Goal: Complete application form

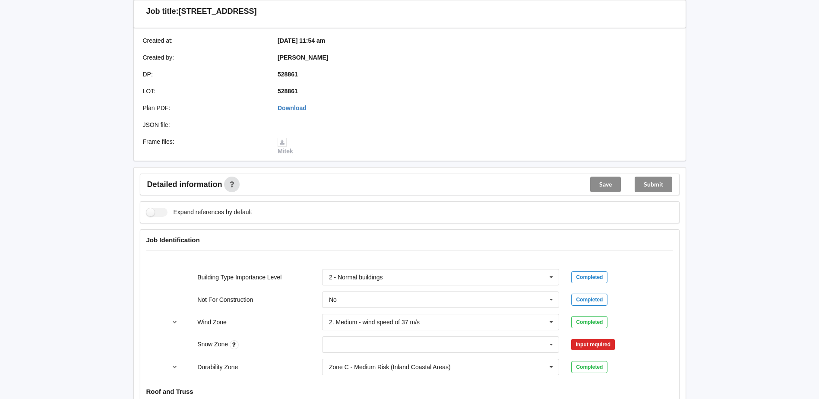
scroll to position [259, 0]
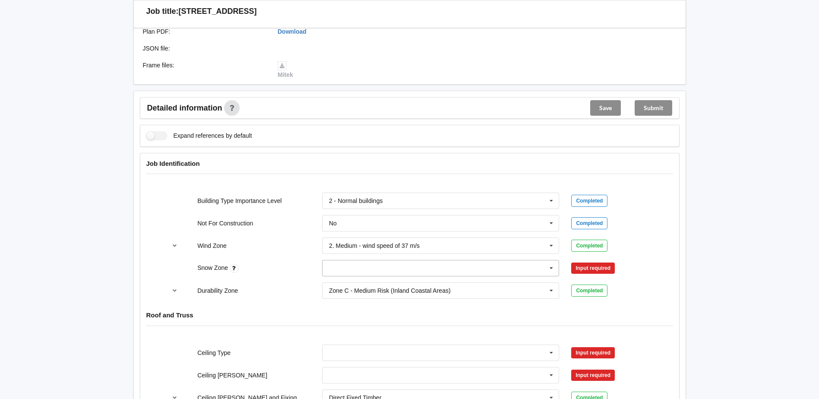
click at [335, 269] on input "text" at bounding box center [441, 268] width 237 height 16
click at [343, 285] on div "N0" at bounding box center [441, 284] width 237 height 16
click at [586, 266] on button "Confirm input" at bounding box center [596, 268] width 51 height 14
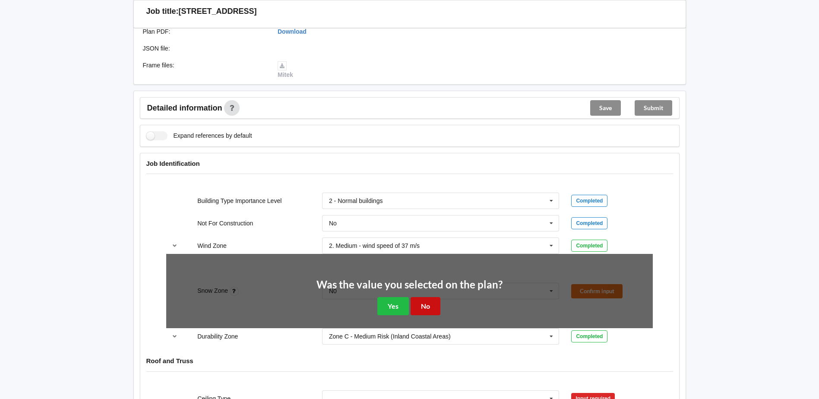
click at [431, 306] on button "No" at bounding box center [426, 306] width 30 height 18
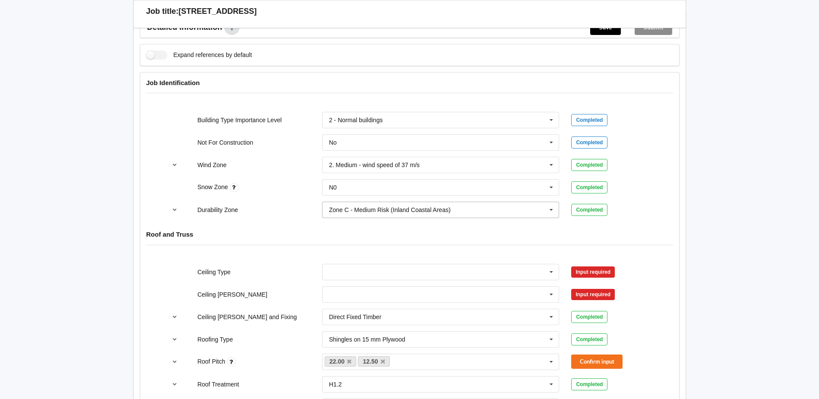
scroll to position [346, 0]
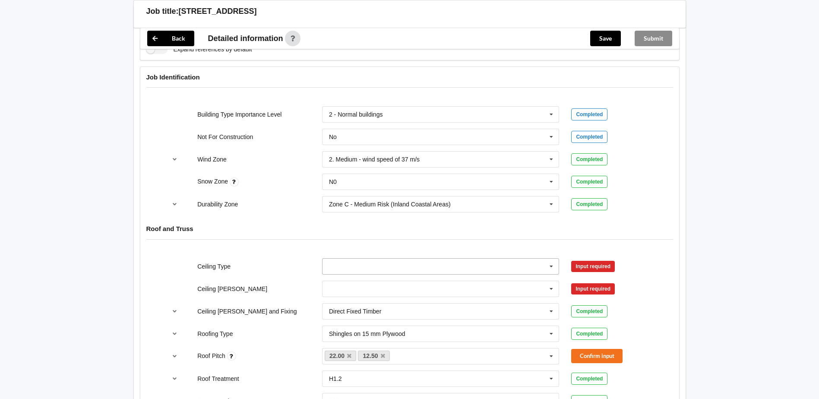
click at [330, 268] on input "text" at bounding box center [441, 267] width 237 height 16
click at [345, 285] on span "10mm Gib" at bounding box center [344, 282] width 28 height 7
click at [334, 282] on input "text" at bounding box center [441, 289] width 237 height 16
click at [346, 306] on span "400mm" at bounding box center [340, 304] width 20 height 7
click at [598, 261] on button "Confirm input" at bounding box center [596, 266] width 51 height 14
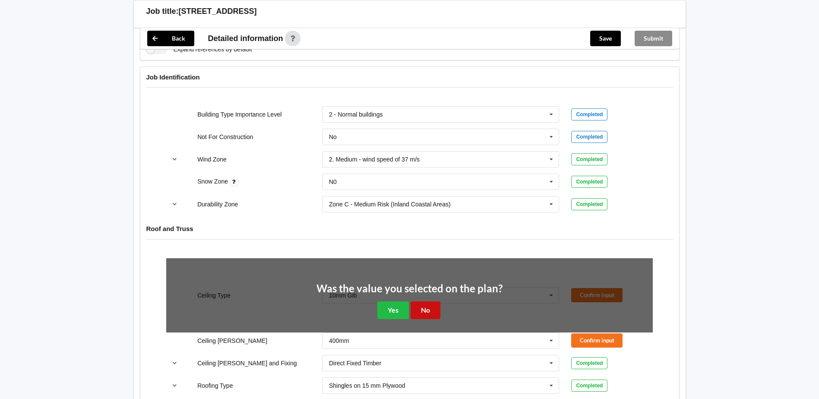
drag, startPoint x: 428, startPoint y: 312, endPoint x: 527, endPoint y: 309, distance: 99.8
click at [447, 312] on div "Was the value you selected on the plan? Yes No" at bounding box center [410, 301] width 186 height 36
click at [386, 311] on button "Yes" at bounding box center [393, 310] width 32 height 18
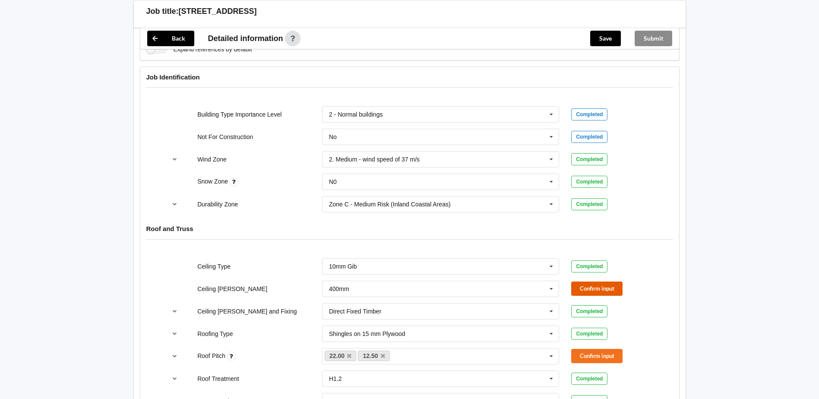
click at [593, 285] on button "Confirm input" at bounding box center [596, 289] width 51 height 14
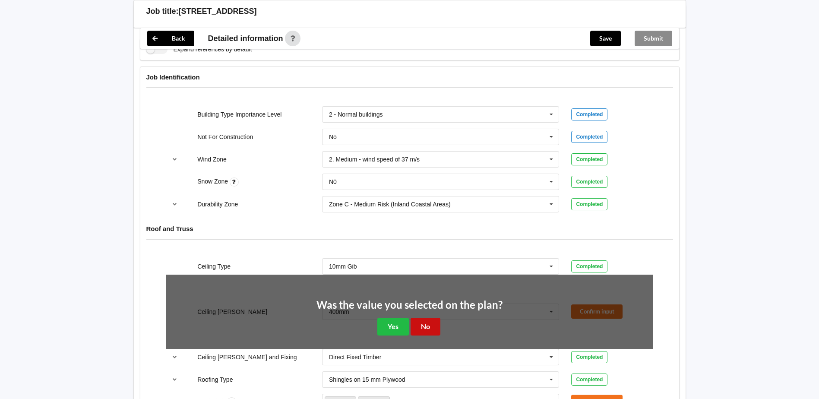
click at [428, 329] on button "No" at bounding box center [426, 327] width 30 height 18
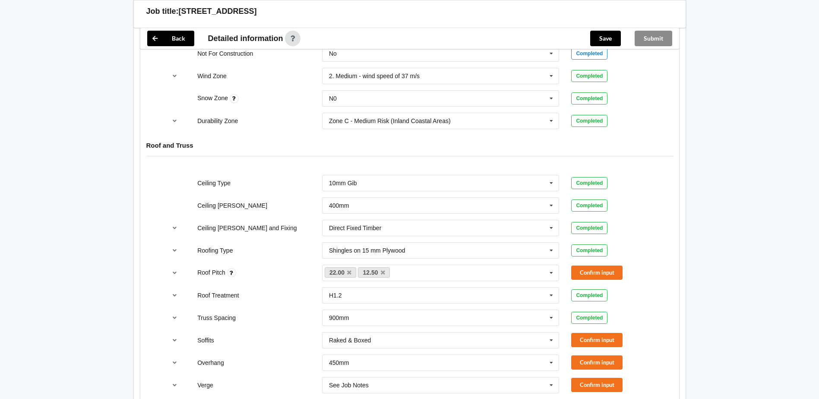
scroll to position [432, 0]
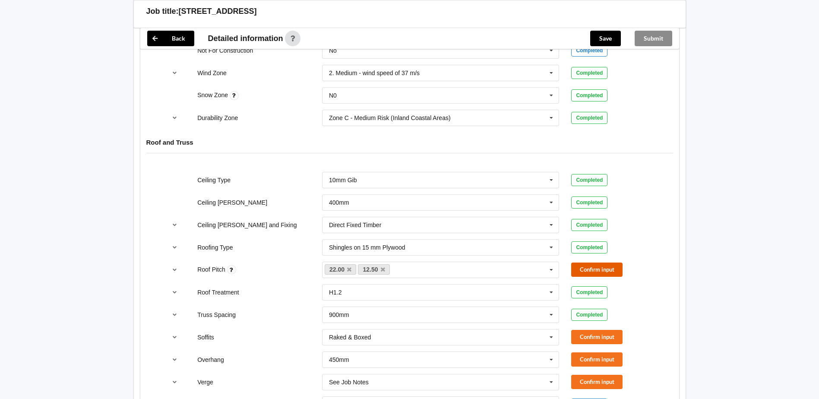
click at [612, 274] on button "Confirm input" at bounding box center [596, 270] width 51 height 14
click at [596, 341] on button "Confirm input" at bounding box center [596, 337] width 51 height 14
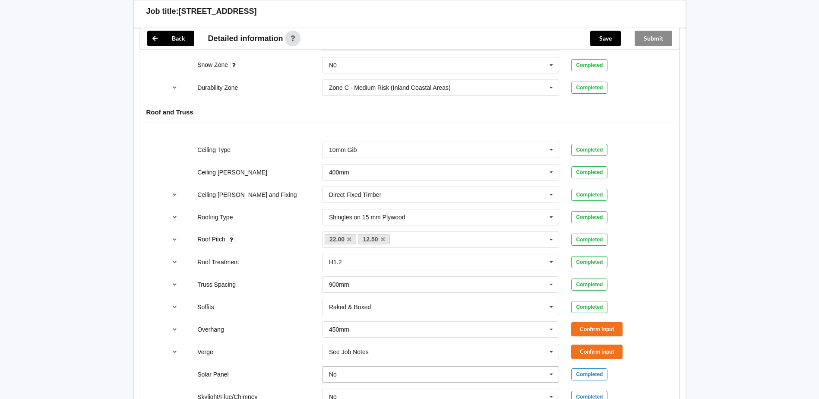
scroll to position [475, 0]
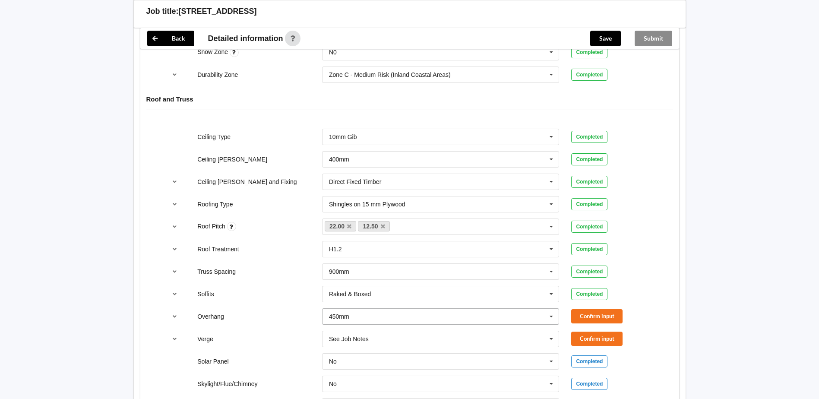
click at [376, 314] on input "text" at bounding box center [441, 317] width 237 height 16
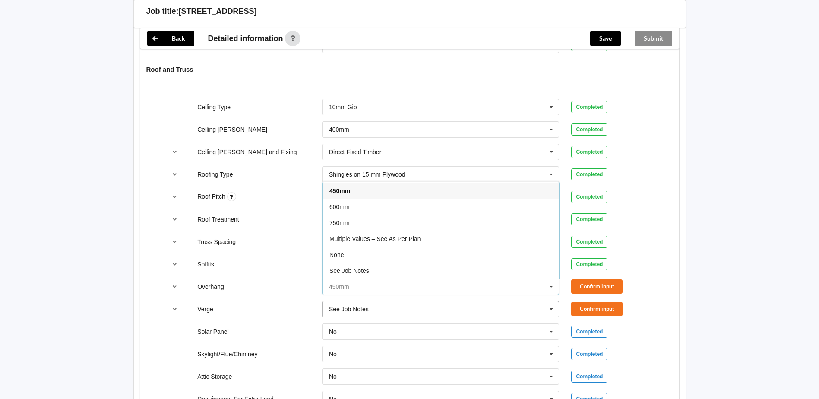
scroll to position [518, 0]
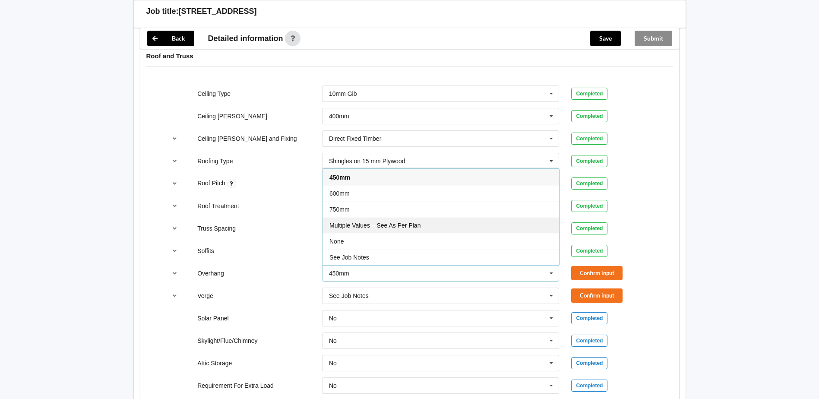
click at [382, 228] on span "Multiple Values – See As Per Plan" at bounding box center [375, 225] width 91 height 7
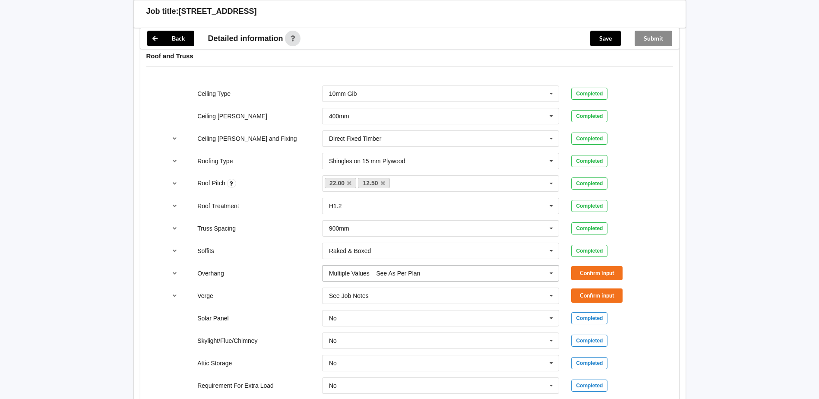
click at [432, 276] on input "text" at bounding box center [441, 274] width 237 height 16
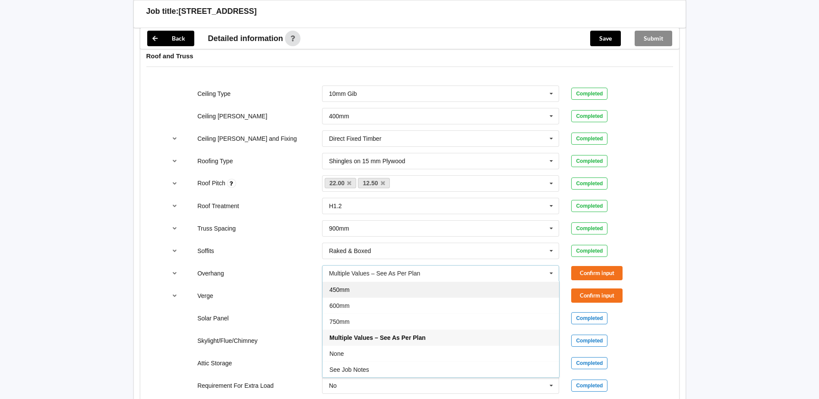
click at [341, 289] on span "450mm" at bounding box center [340, 289] width 20 height 7
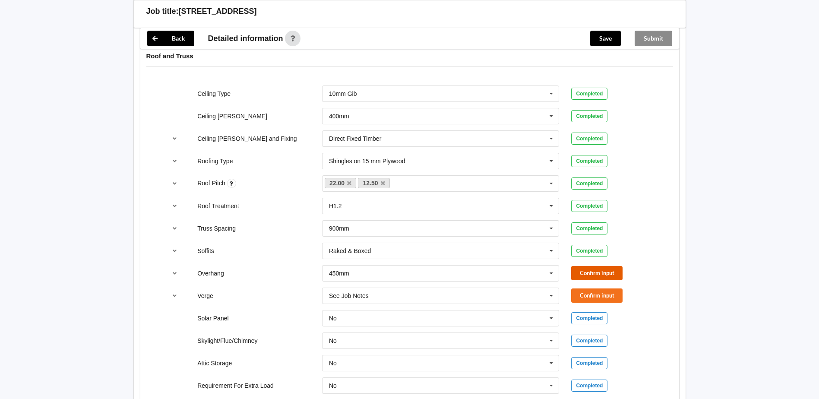
click at [603, 270] on button "Confirm input" at bounding box center [596, 273] width 51 height 14
click at [587, 296] on button "Confirm input" at bounding box center [596, 296] width 51 height 14
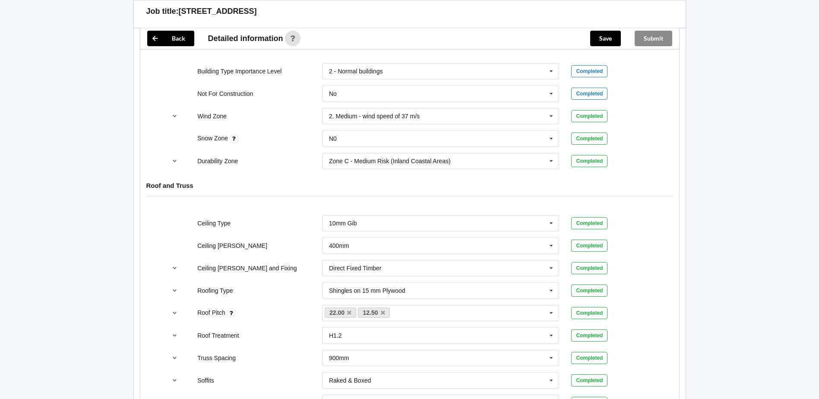
scroll to position [130, 0]
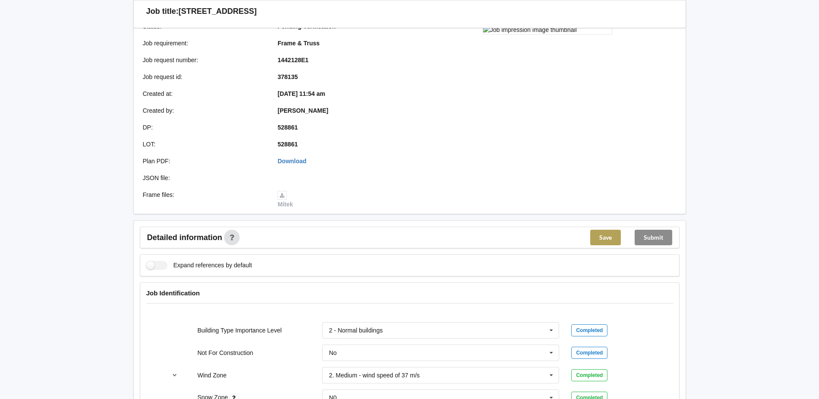
click at [605, 233] on button "Save" at bounding box center [605, 238] width 31 height 16
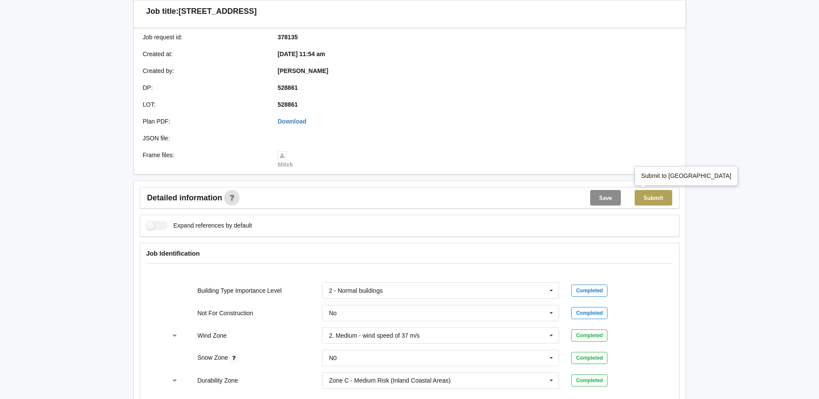
click at [656, 200] on button "Submit" at bounding box center [654, 198] width 38 height 16
